Goal: Ask a question

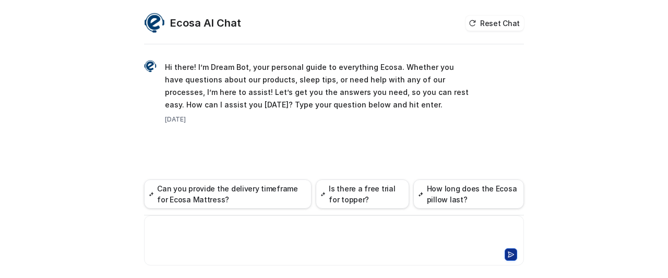
click at [211, 231] on div at bounding box center [335, 234] width 377 height 24
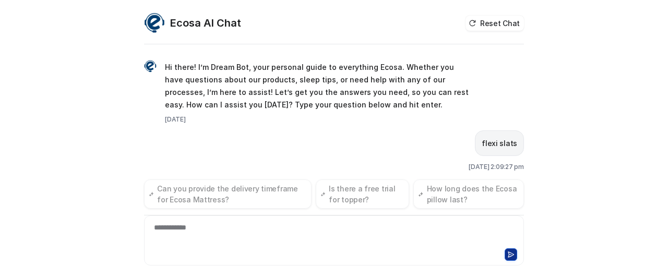
scroll to position [18, 0]
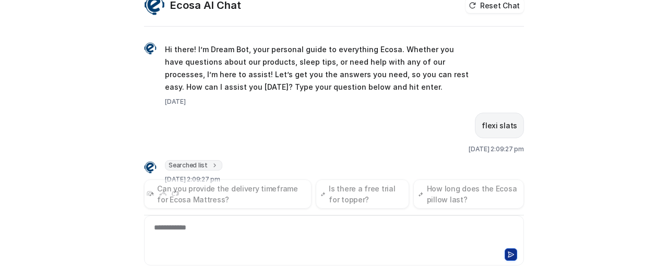
click at [195, 160] on span "Searched list" at bounding box center [193, 165] width 57 height 10
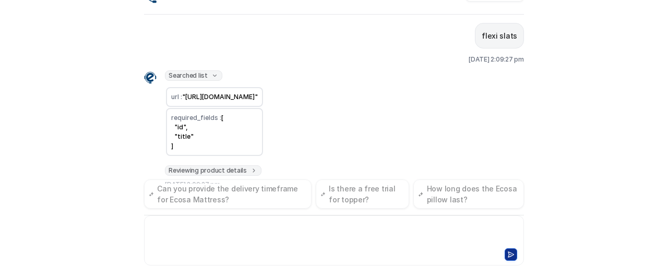
click at [172, 232] on div at bounding box center [335, 234] width 377 height 24
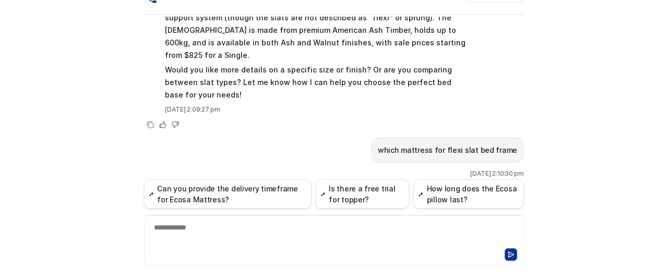
scroll to position [477, 0]
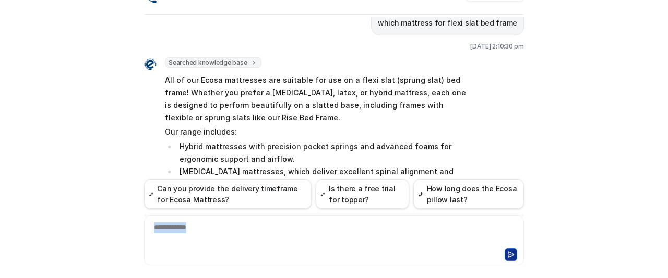
drag, startPoint x: 192, startPoint y: 230, endPoint x: 155, endPoint y: 223, distance: 37.1
click at [151, 227] on div "**********" at bounding box center [335, 234] width 377 height 24
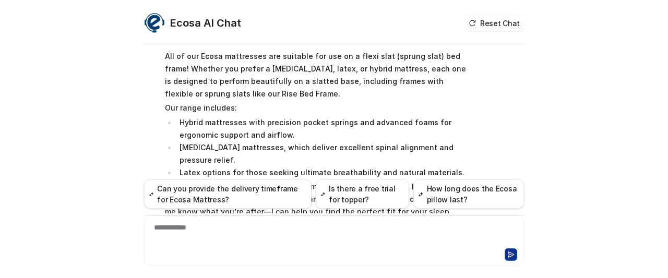
scroll to position [0, 0]
